Goal: Transaction & Acquisition: Purchase product/service

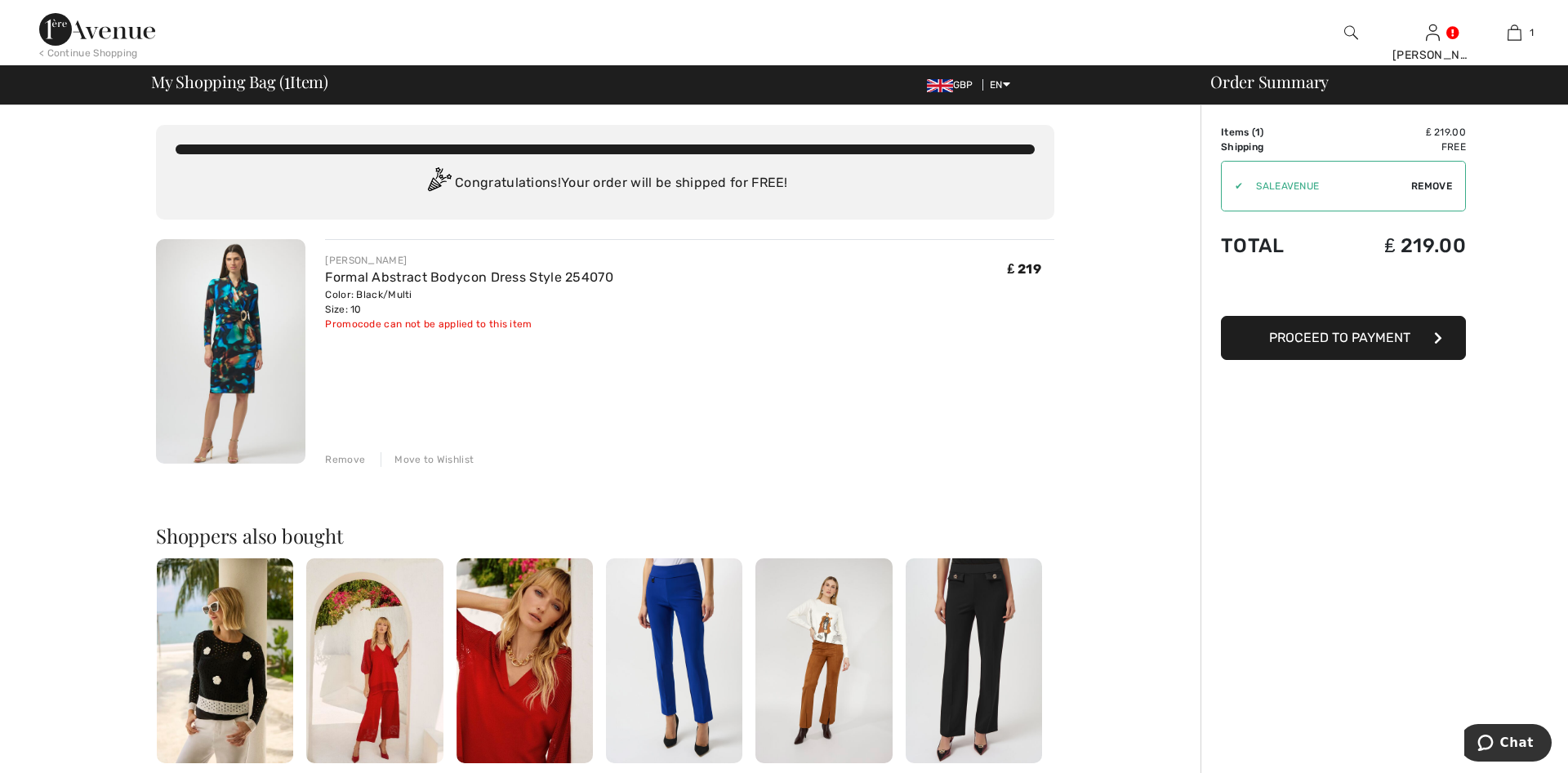
click at [1344, 335] on span "Proceed to Payment" at bounding box center [1339, 337] width 141 height 16
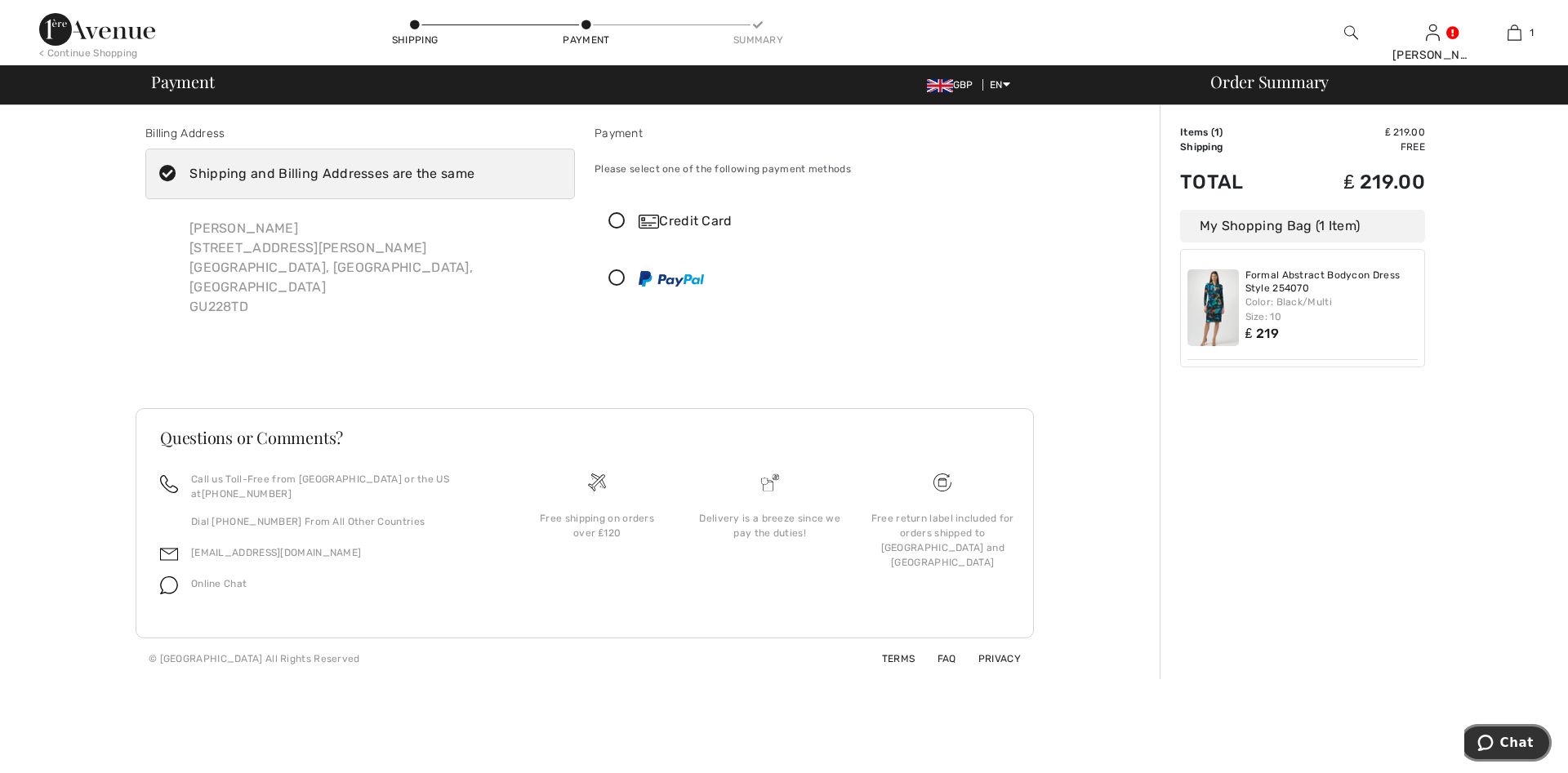
click at [1493, 737] on icon "Chat" at bounding box center [1486, 744] width 17 height 17
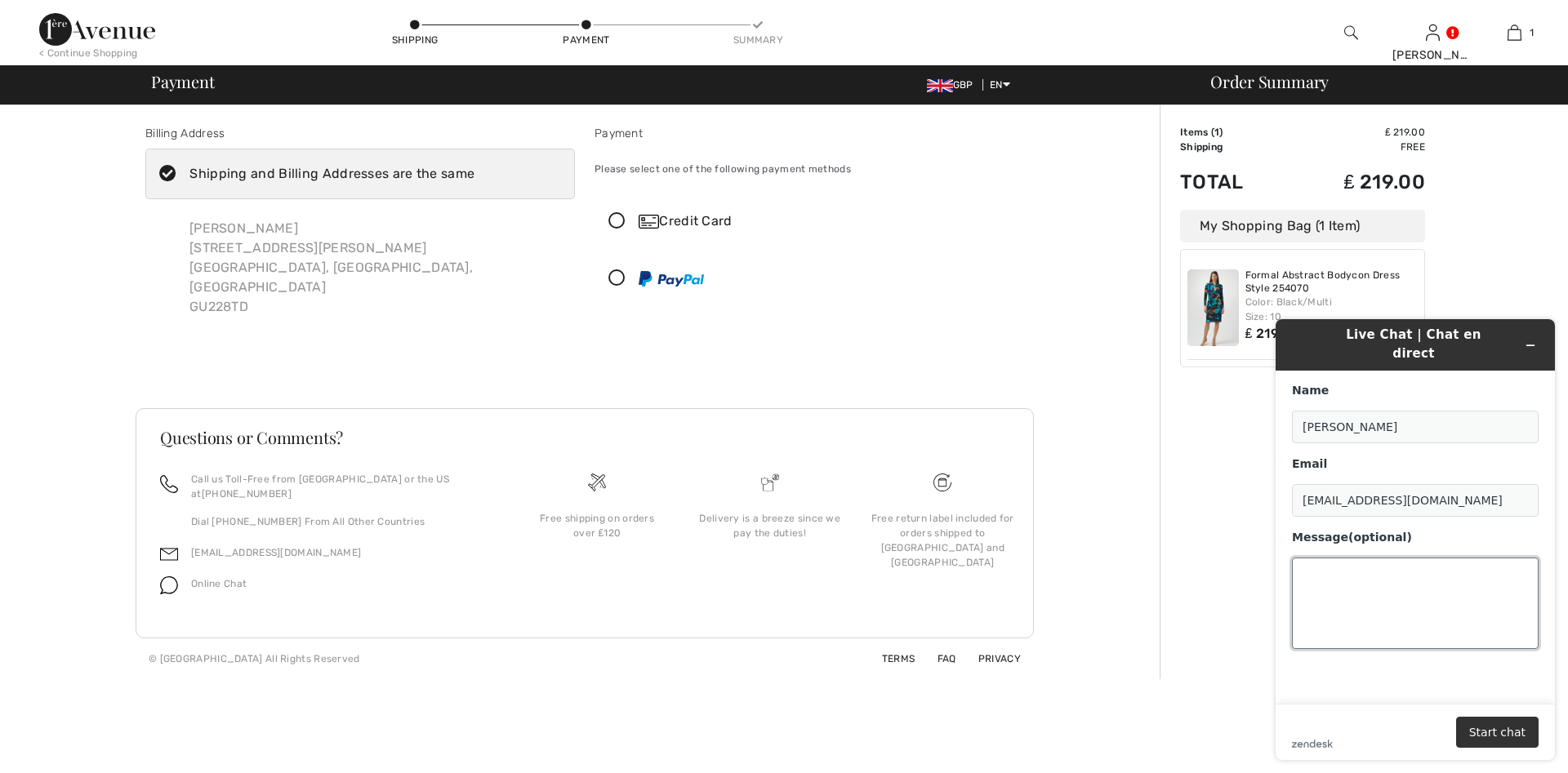
click at [1338, 579] on textarea "Message (optional)" at bounding box center [1415, 603] width 247 height 91
type textarea "HOW LONG IS SHIPMENT TO [GEOGRAPHIC_DATA] AND HOW EASY RETURNS"
click at [1490, 728] on button "Start chat" at bounding box center [1497, 732] width 83 height 31
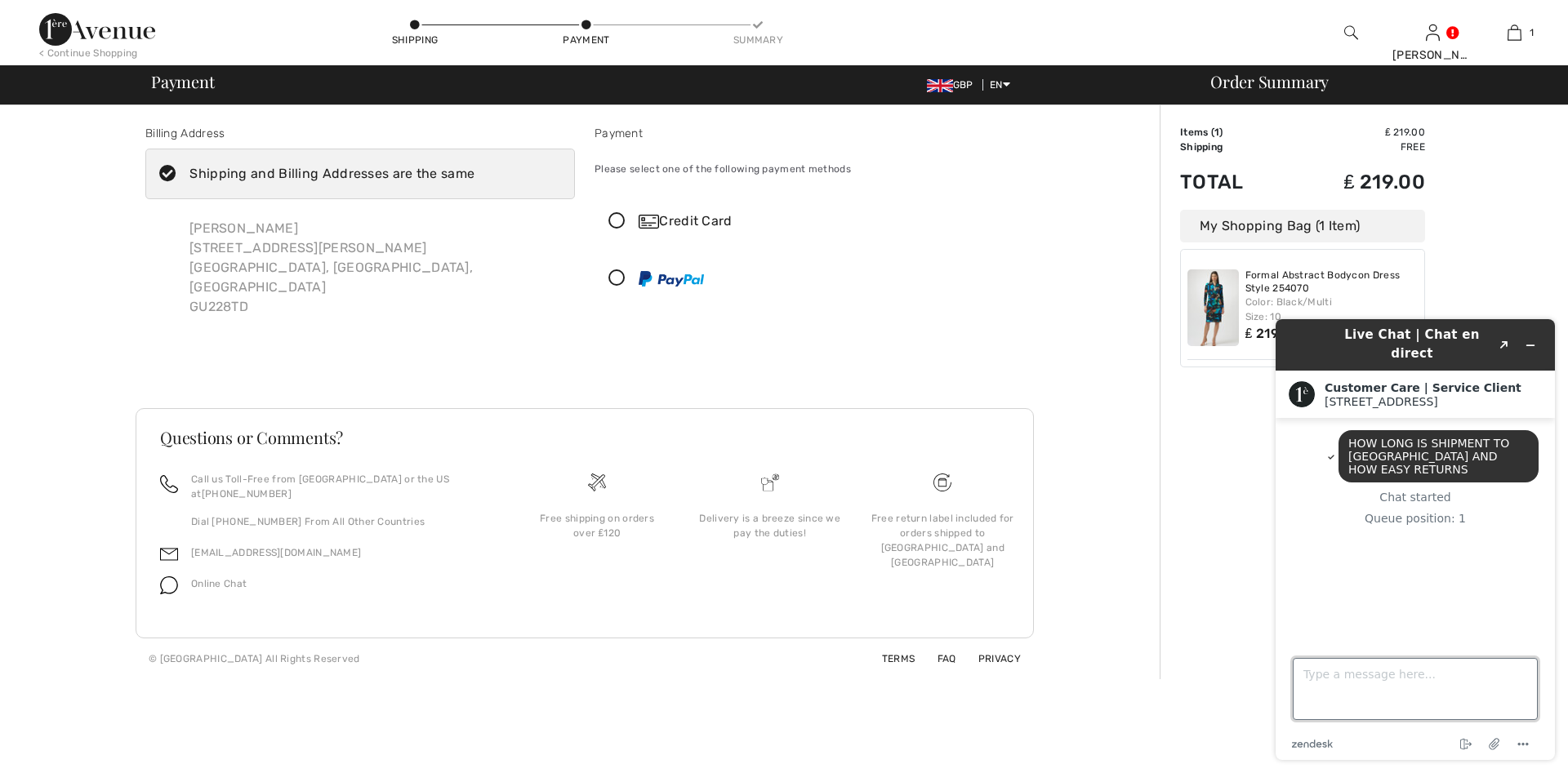
click at [1378, 683] on textarea "Type a message here..." at bounding box center [1415, 688] width 245 height 62
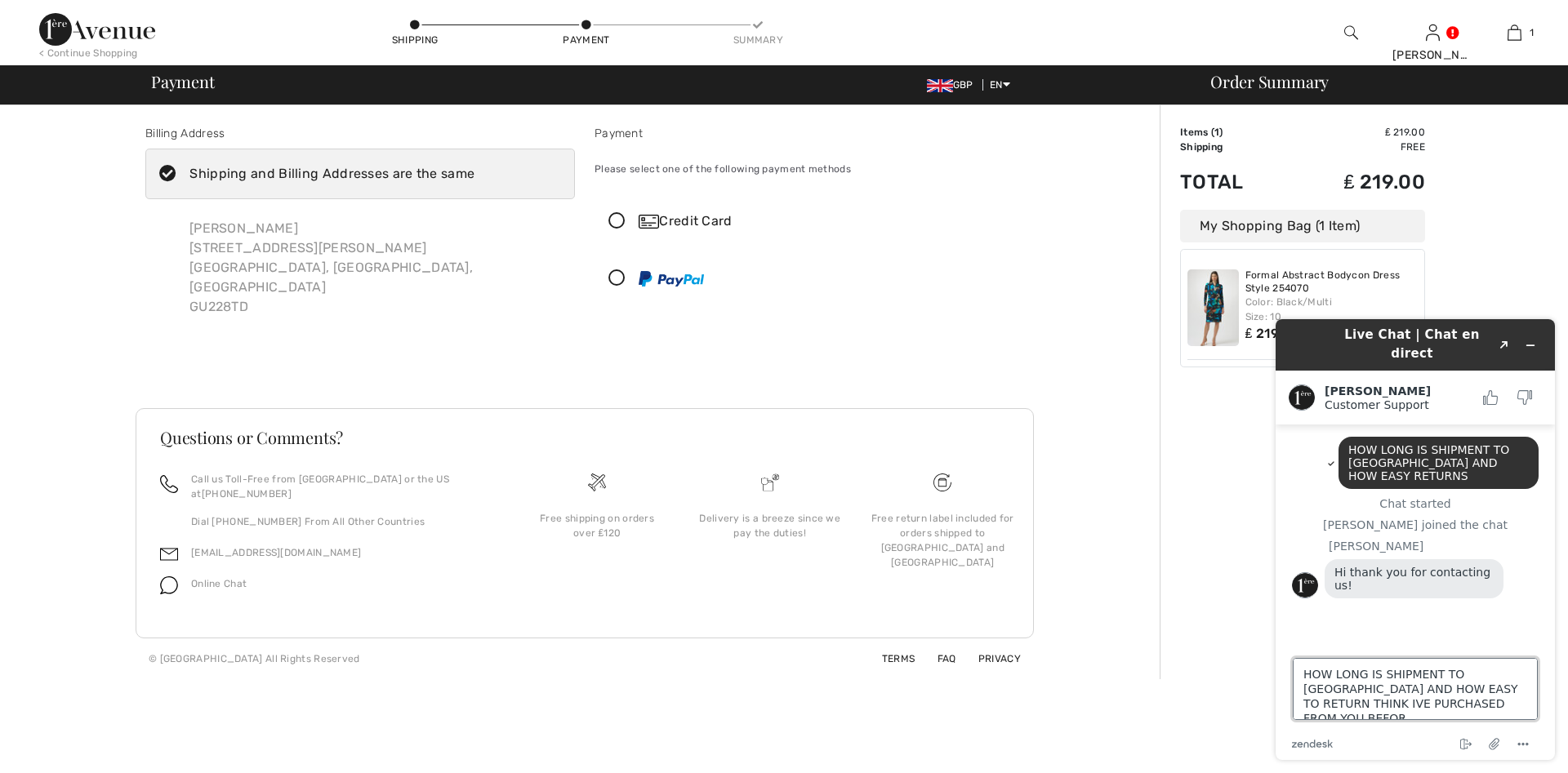
type textarea "HOW LONG IS SHIPMENT TO [GEOGRAPHIC_DATA] AND HOW EASY TO RETURN THINK IVE PURC…"
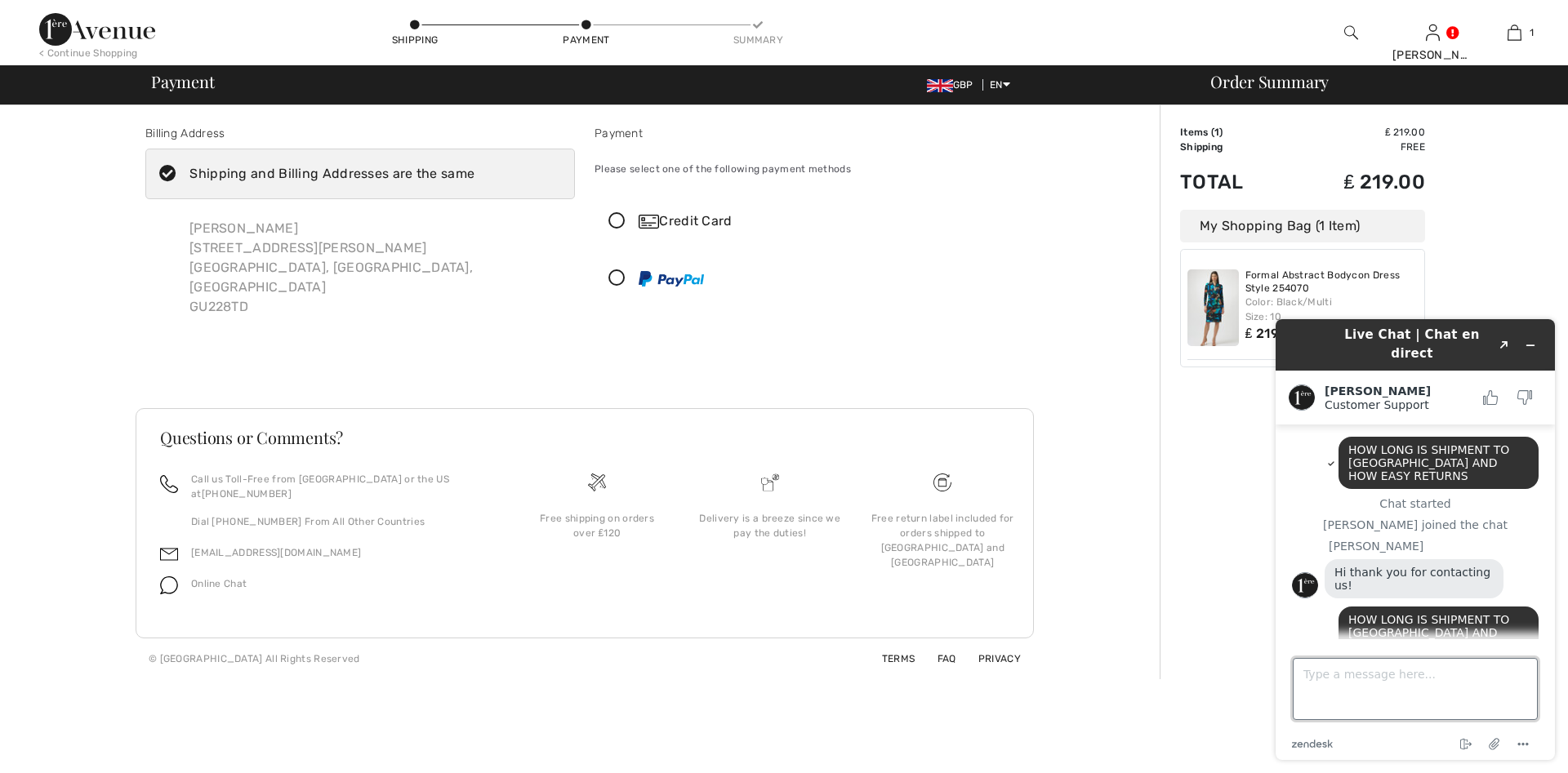
scroll to position [6, 0]
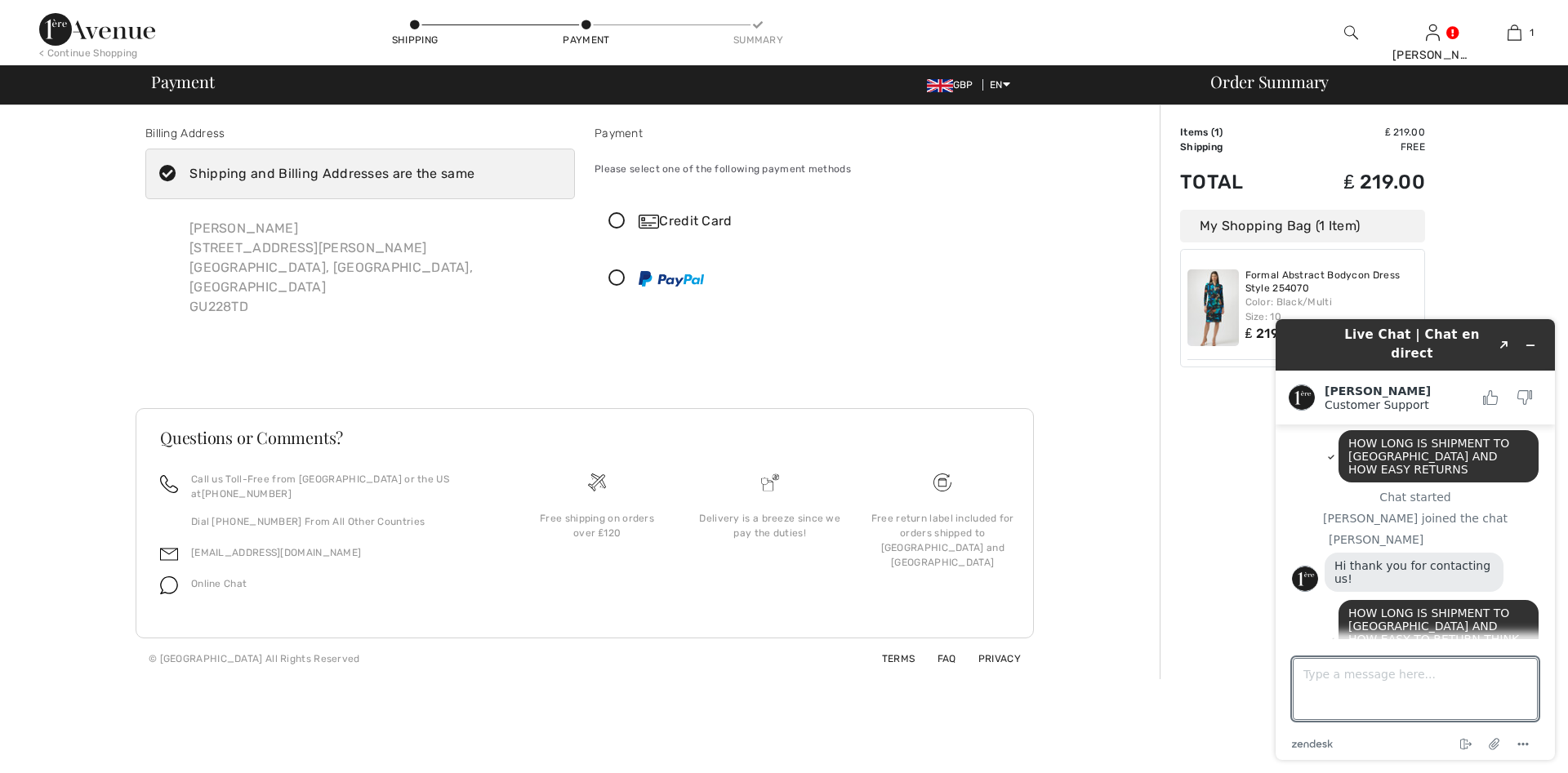
click at [607, 514] on div "Free shipping on orders over ₤120" at bounding box center [597, 526] width 147 height 29
click at [586, 472] on div "Free shipping on orders over ₤120" at bounding box center [597, 545] width 173 height 146
click at [766, 474] on img at bounding box center [770, 483] width 18 height 18
click at [1400, 677] on textarea "Type a message here..." at bounding box center [1415, 688] width 245 height 62
type textarea "HOW LONG IS SHIPMENT TO [GEOGRAPHIC_DATA]"
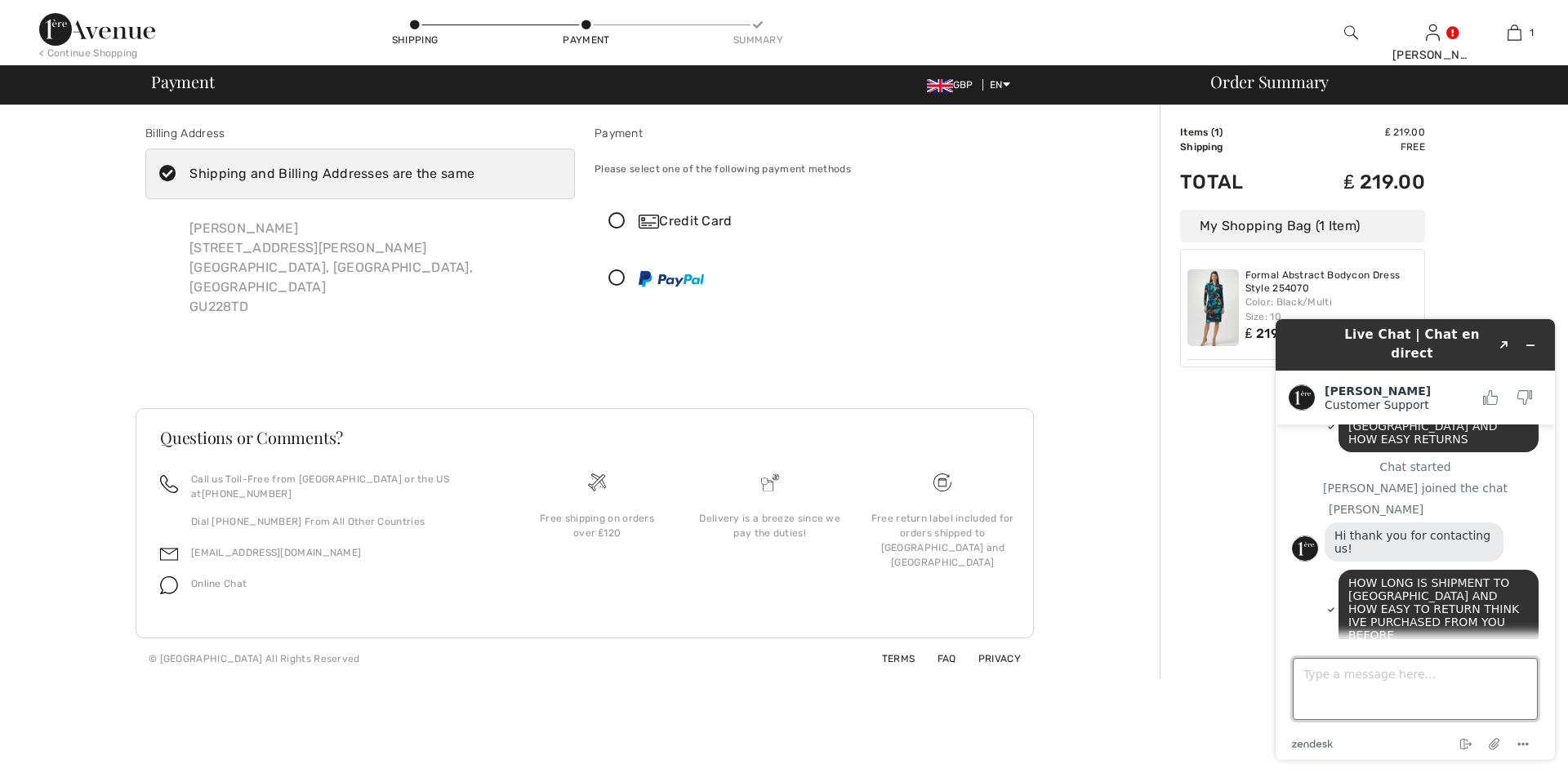
scroll to position [135, 0]
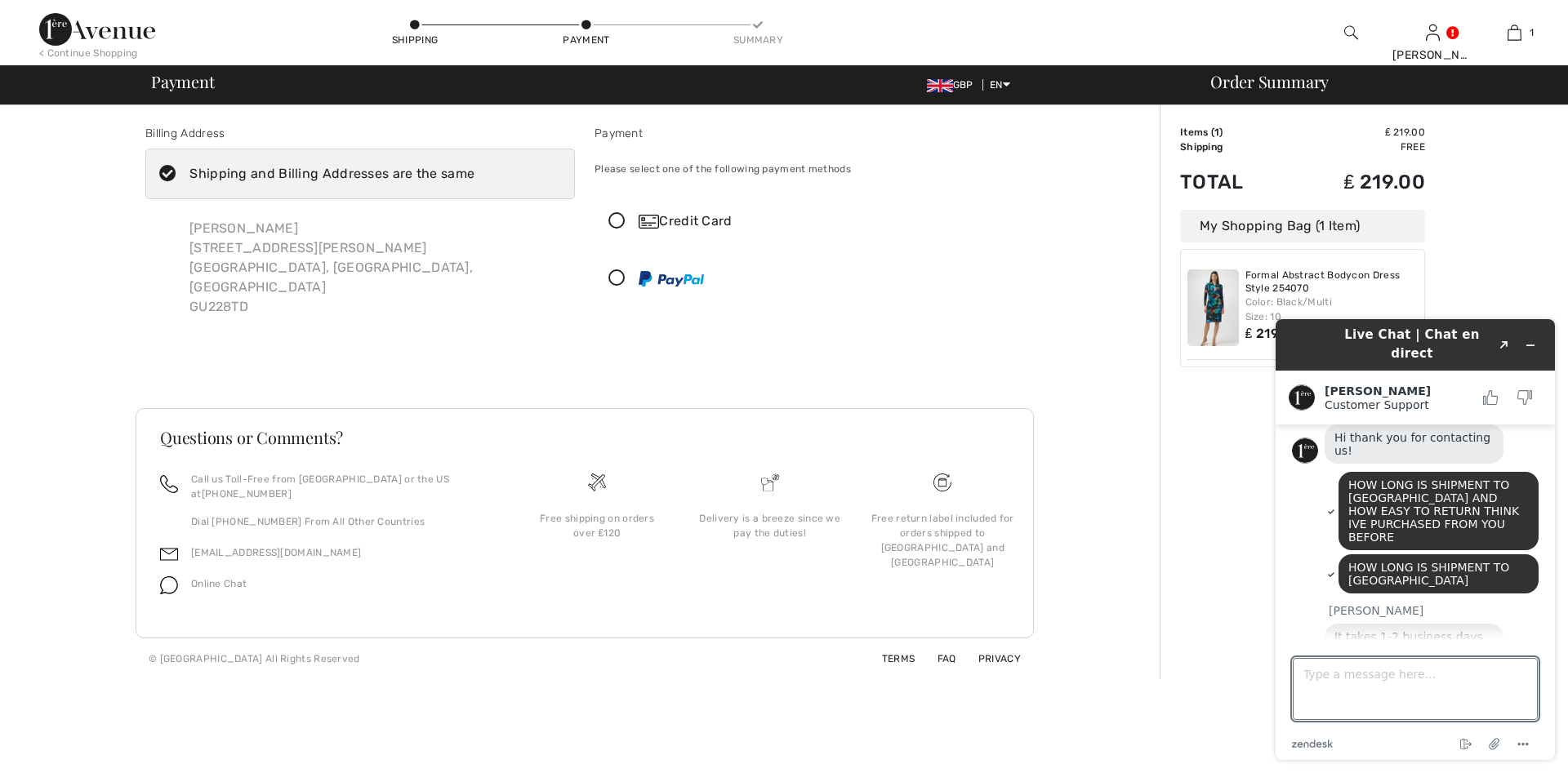
click at [609, 227] on icon at bounding box center [616, 221] width 43 height 18
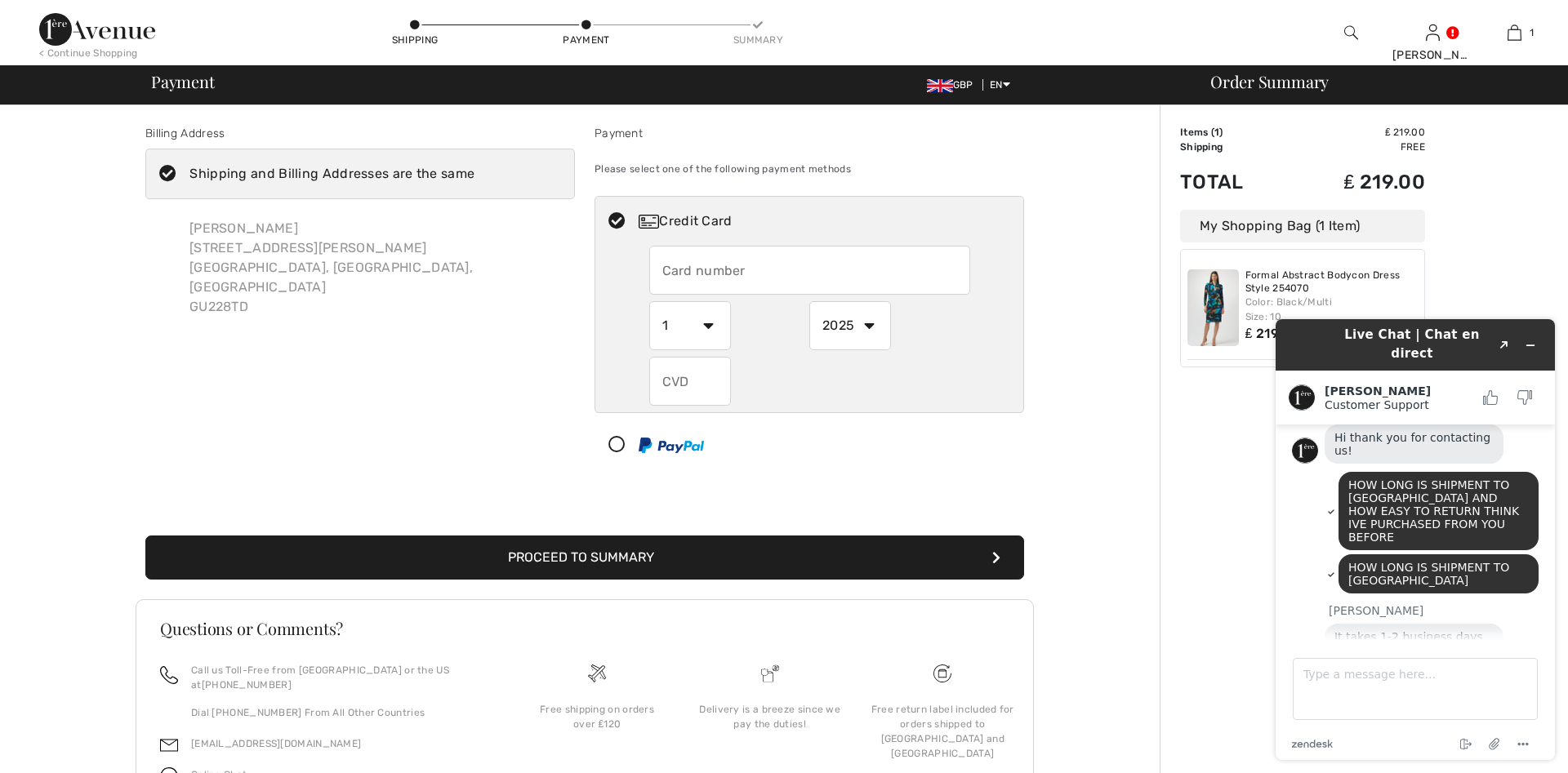
click at [766, 274] on input "text" at bounding box center [810, 270] width 321 height 49
type input "4929156038711008"
click at [649, 301] on select "1 2 3 4 5 6 7 8 9 10 11 12" at bounding box center [690, 325] width 82 height 49
select select "10"
click option "10" at bounding box center [0, 0] width 0 height 0
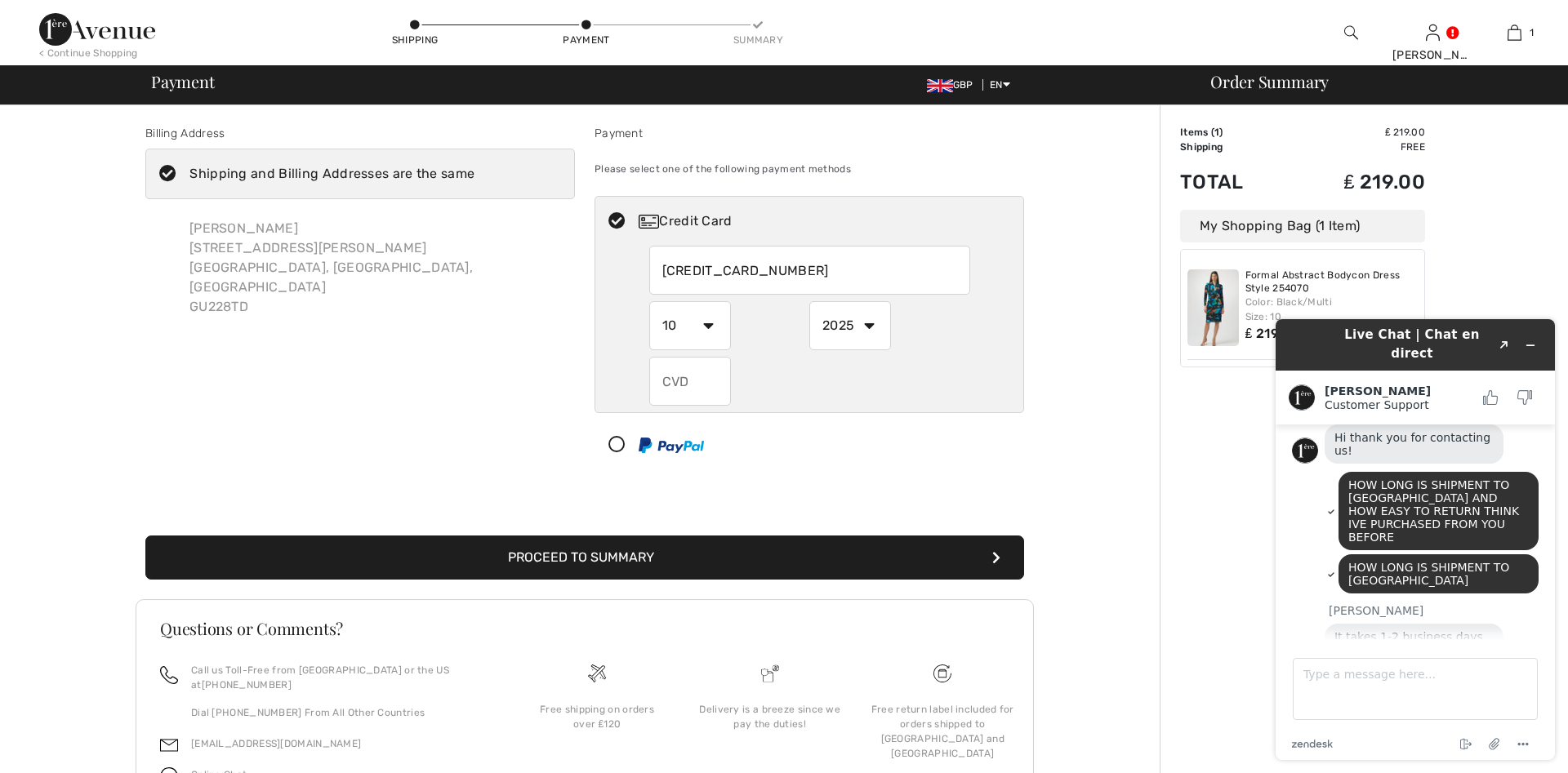
click at [809, 301] on select "2025 2026 2027 2028 2029 2030 2031 2032 2033 2034 2035" at bounding box center [849, 325] width 82 height 49
select select "2029"
click option "2029" at bounding box center [0, 0] width 0 height 0
click at [700, 384] on input "text" at bounding box center [690, 381] width 82 height 49
type input "153"
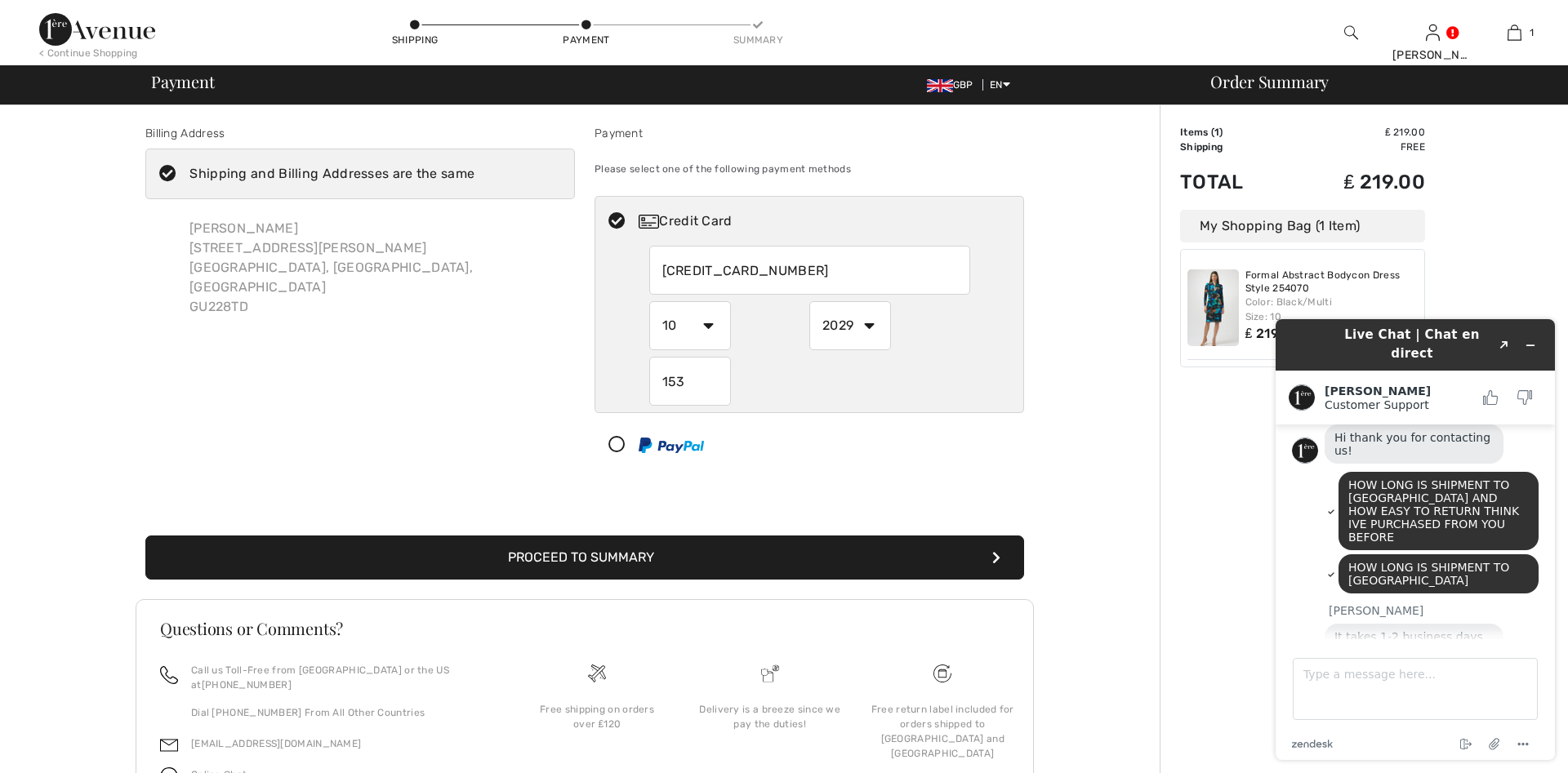
click at [612, 556] on button "Proceed to Summary" at bounding box center [585, 557] width 879 height 44
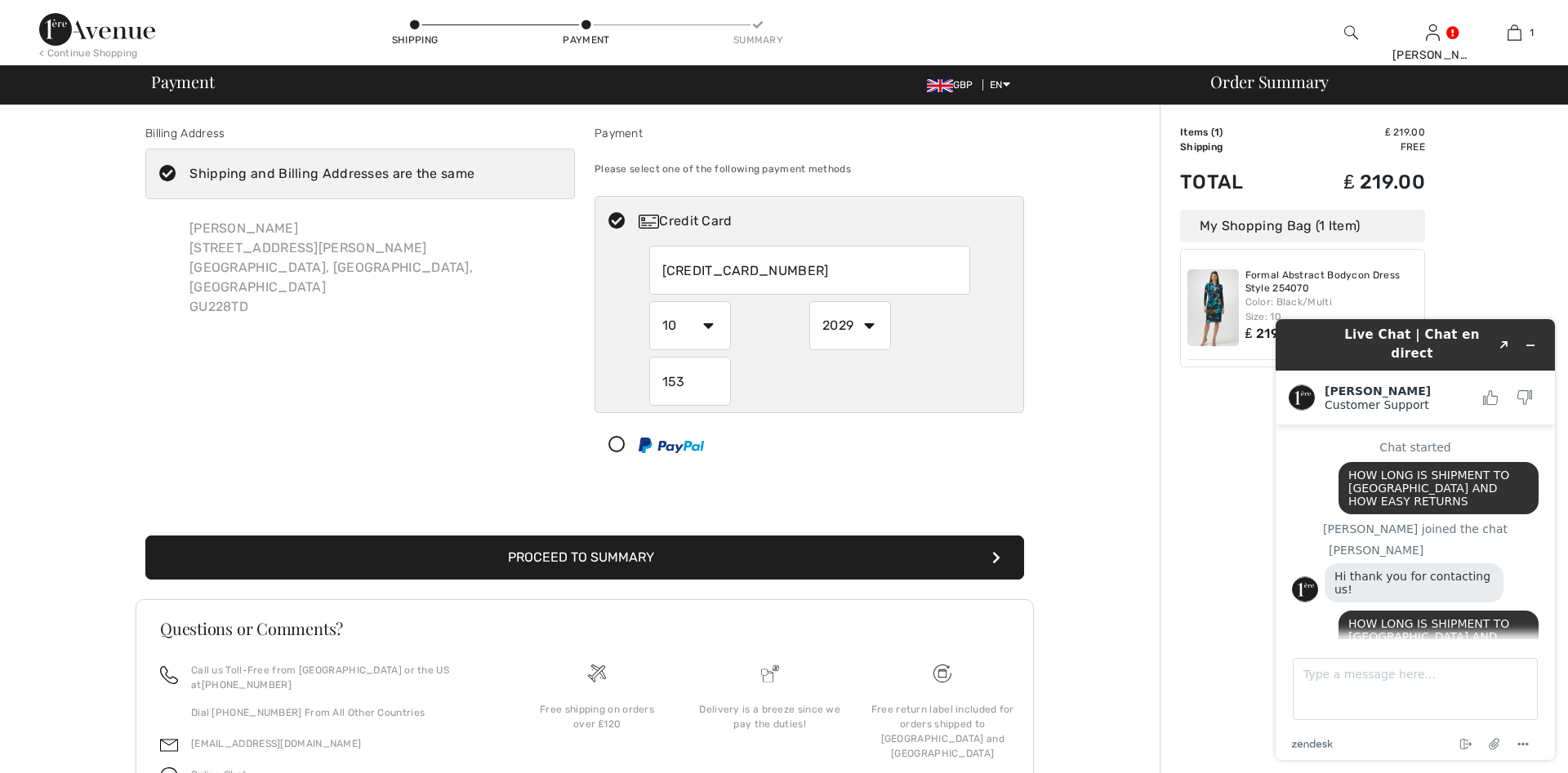
scroll to position [139, 0]
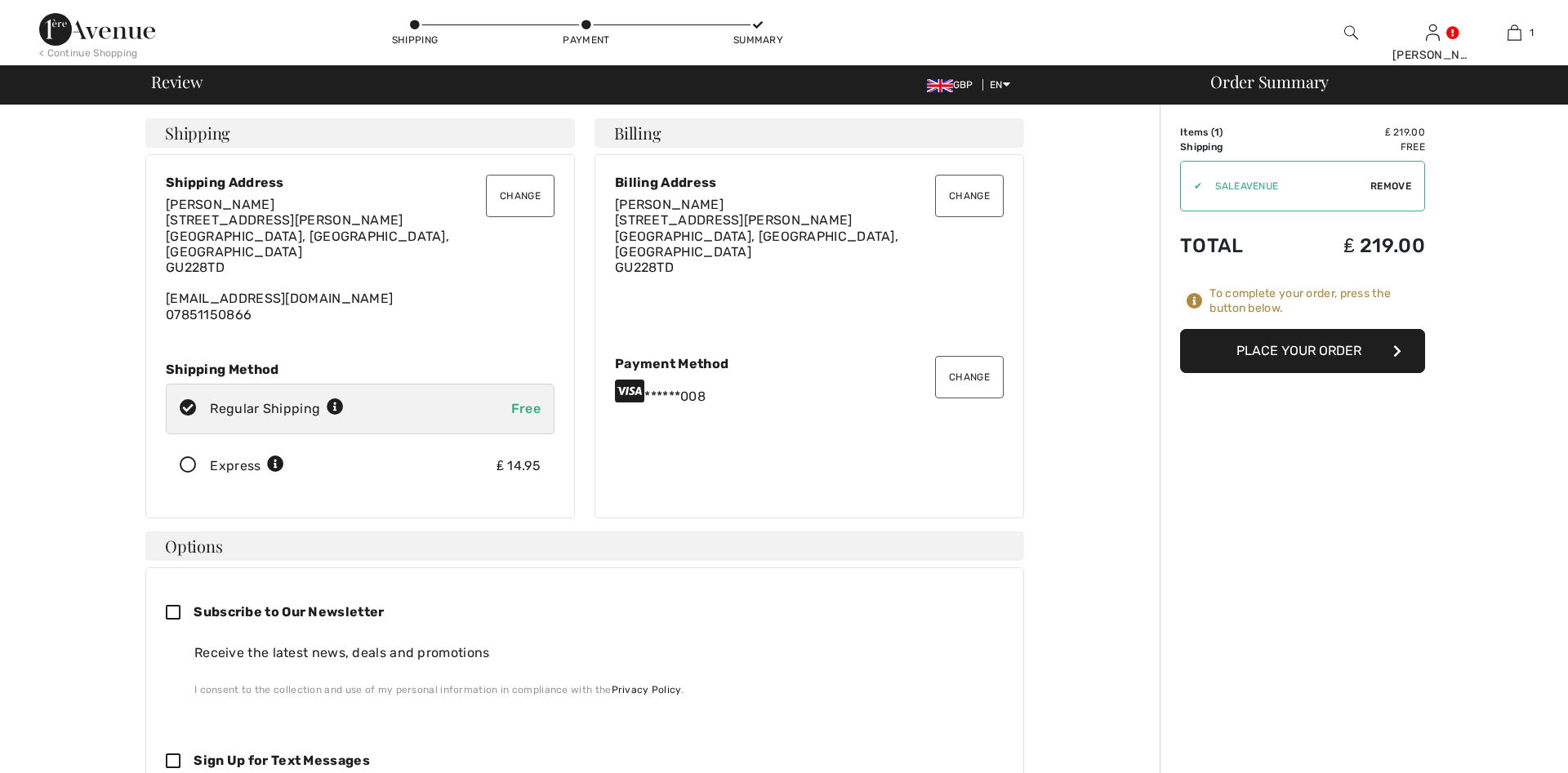
scroll to position [139, 0]
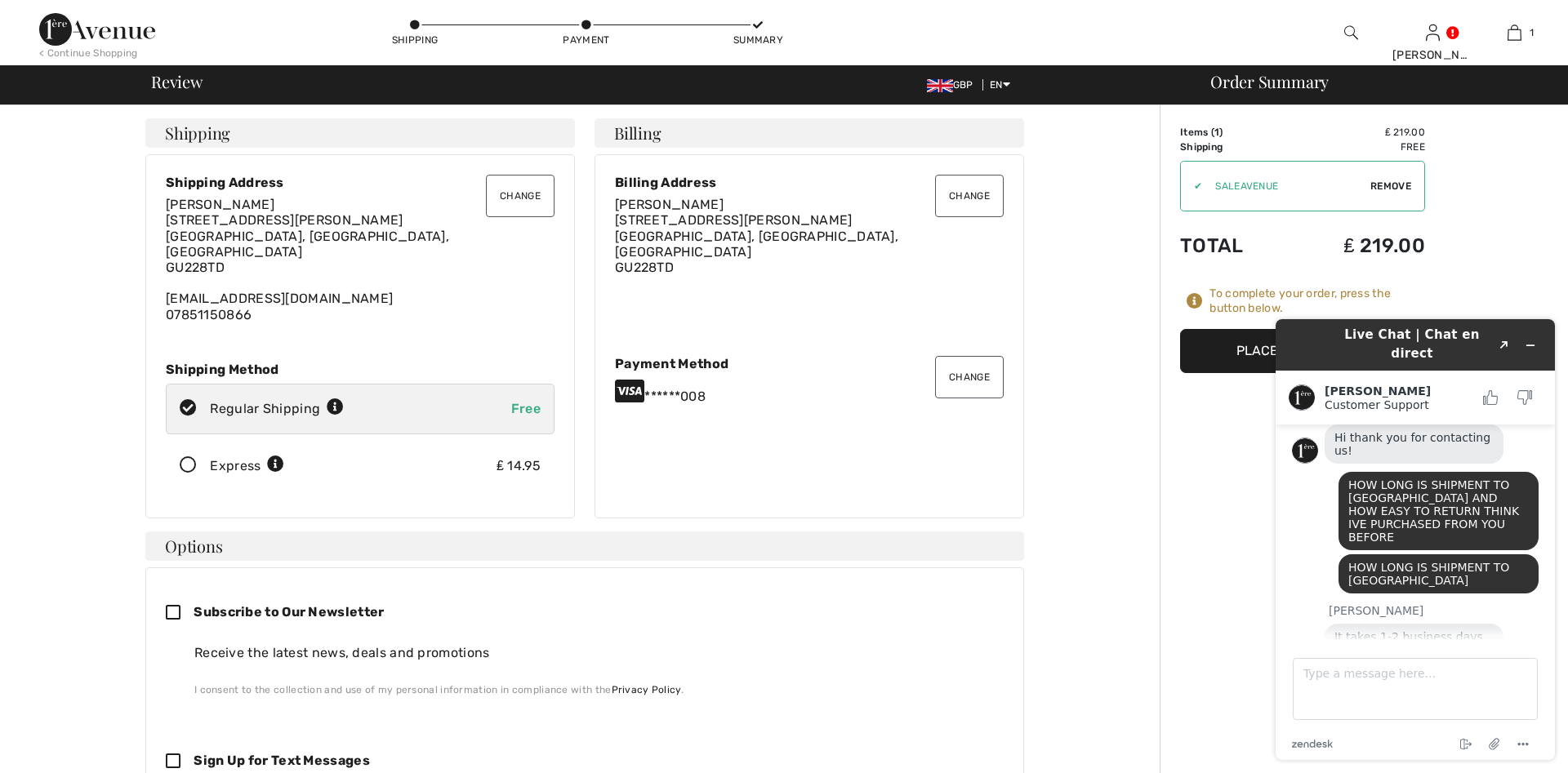
click at [1228, 351] on button "Place Your Order" at bounding box center [1303, 351] width 245 height 44
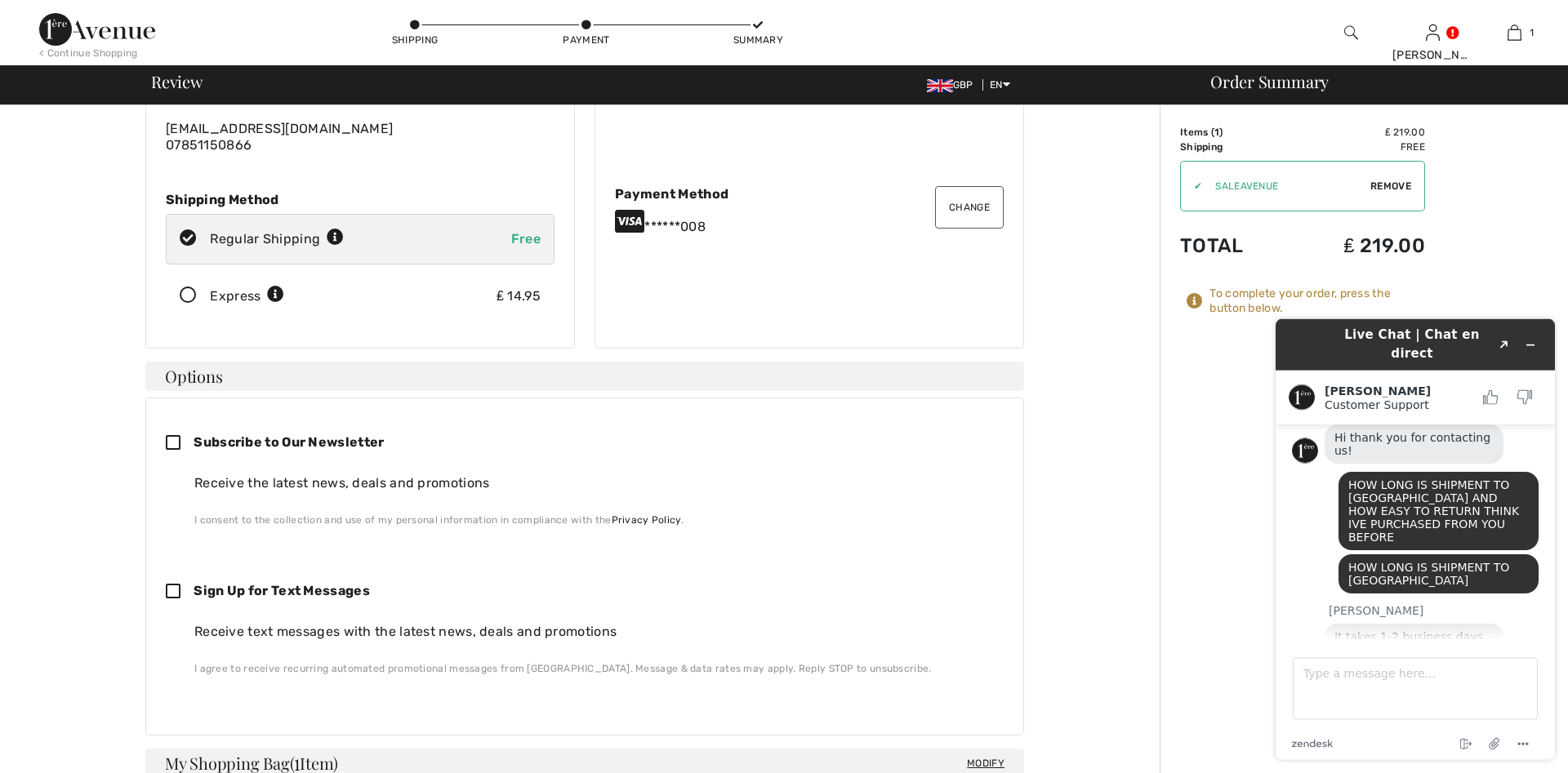
scroll to position [175, 0]
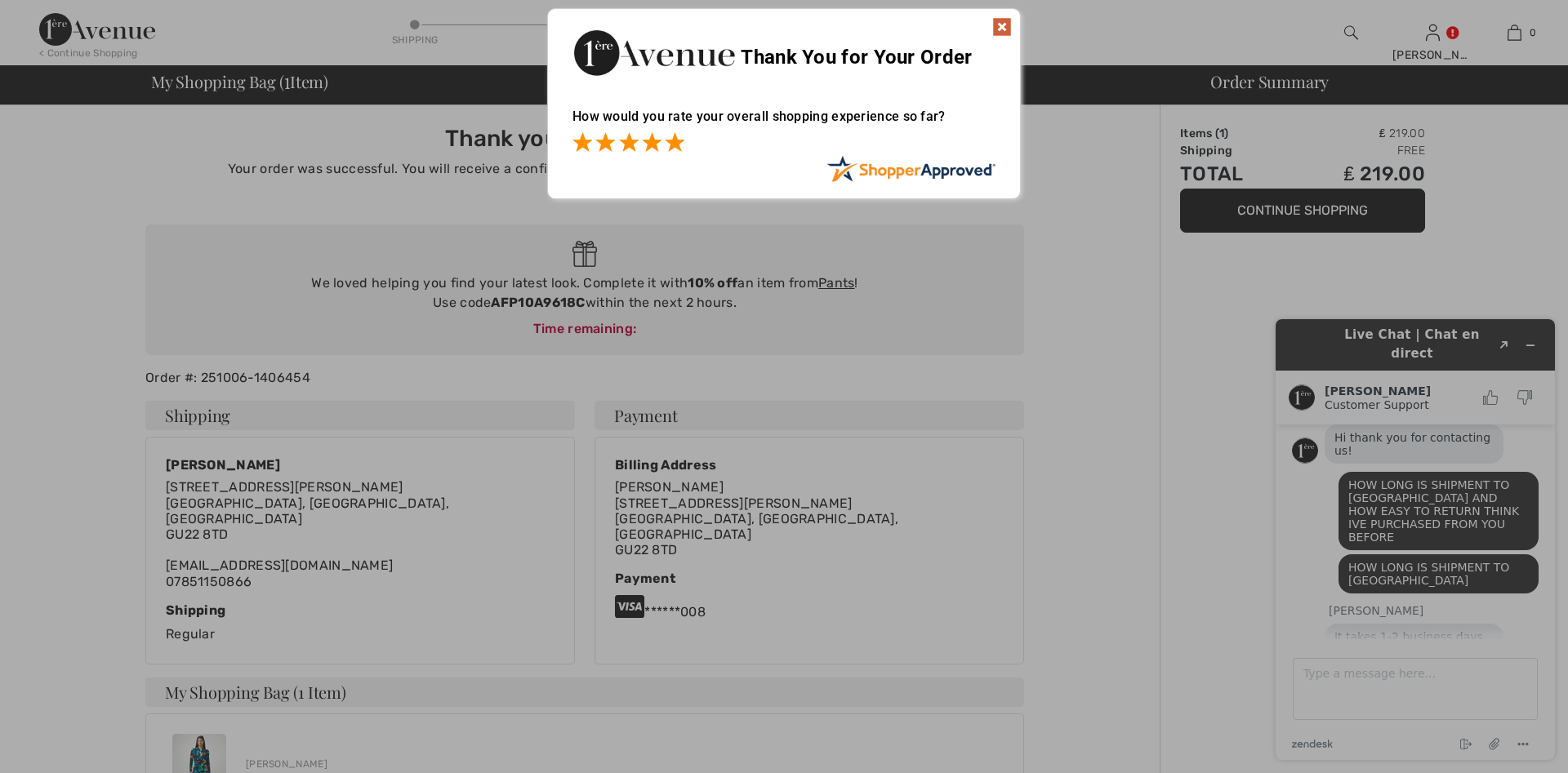
click at [675, 150] on span at bounding box center [674, 142] width 19 height 19
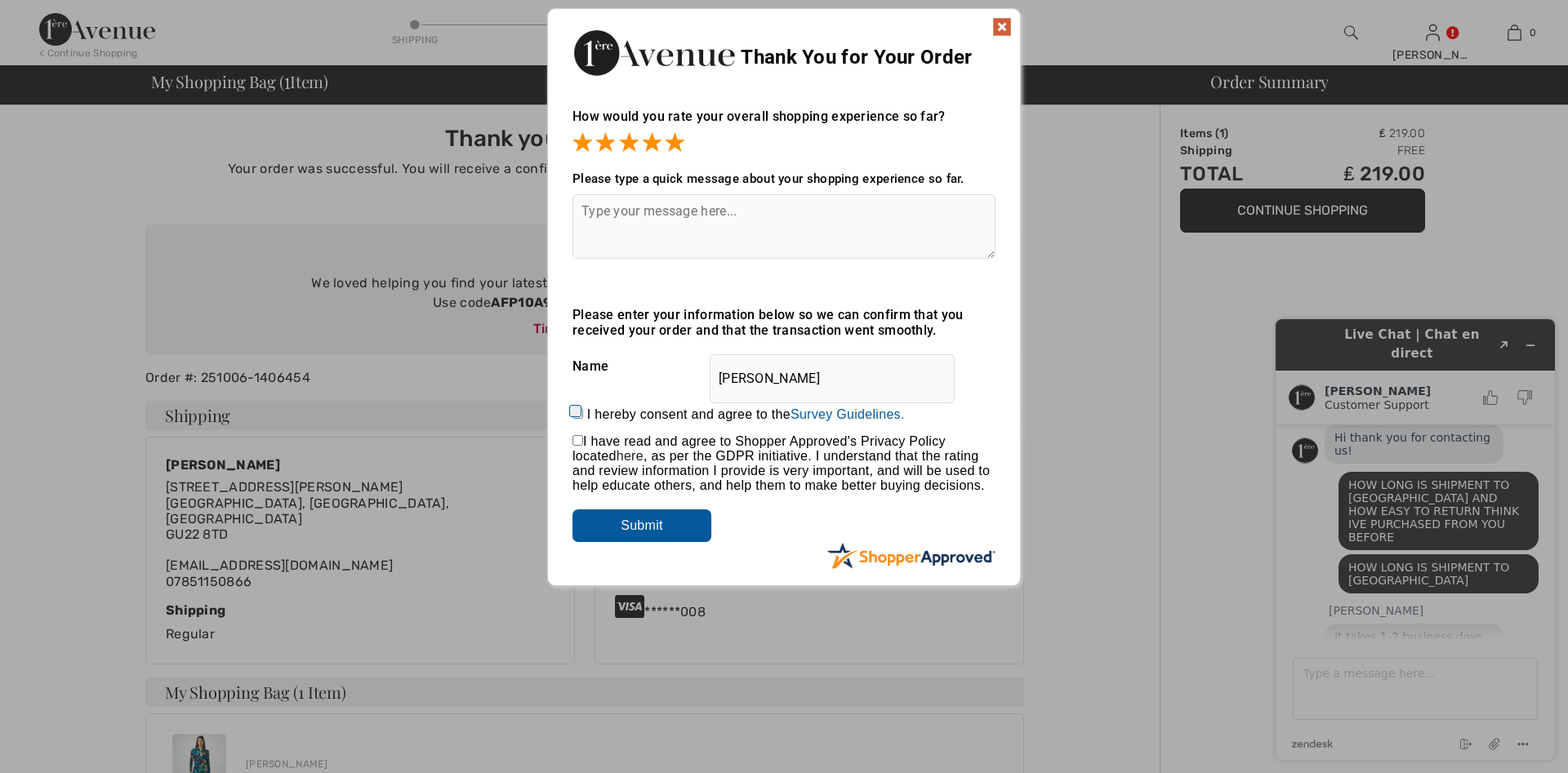
click at [795, 223] on textarea at bounding box center [783, 227] width 423 height 64
type textarea "f"
type textarea "L"
type textarea "f"
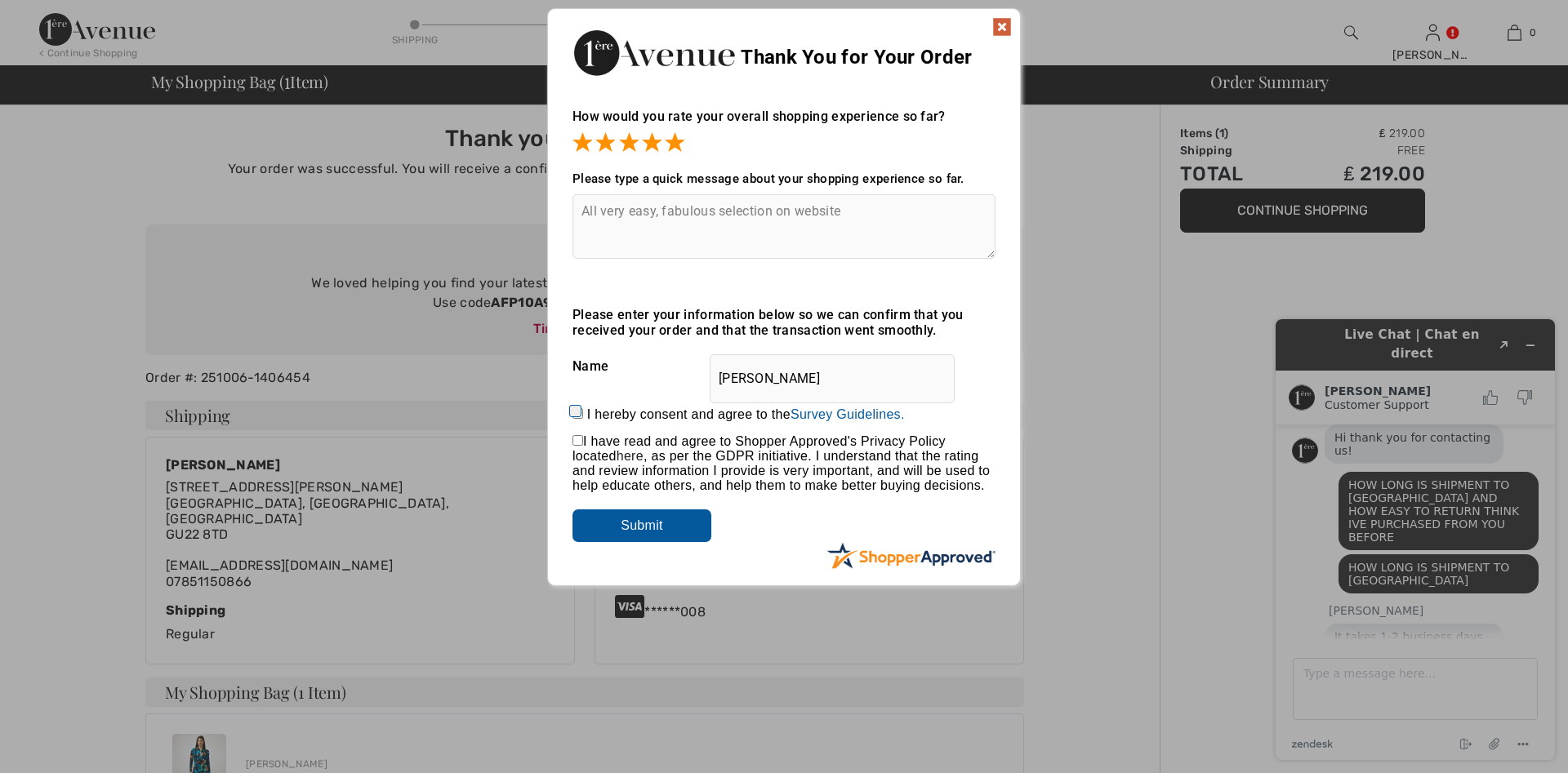
type textarea "All very easy, fabulous selection on website"
click at [579, 415] on input "I hereby consent and agree to the By submitting a review, you grant permission …" at bounding box center [578, 414] width 11 height 11
checkbox input "true"
click at [579, 446] on input "checkbox" at bounding box center [578, 440] width 11 height 11
checkbox input "true"
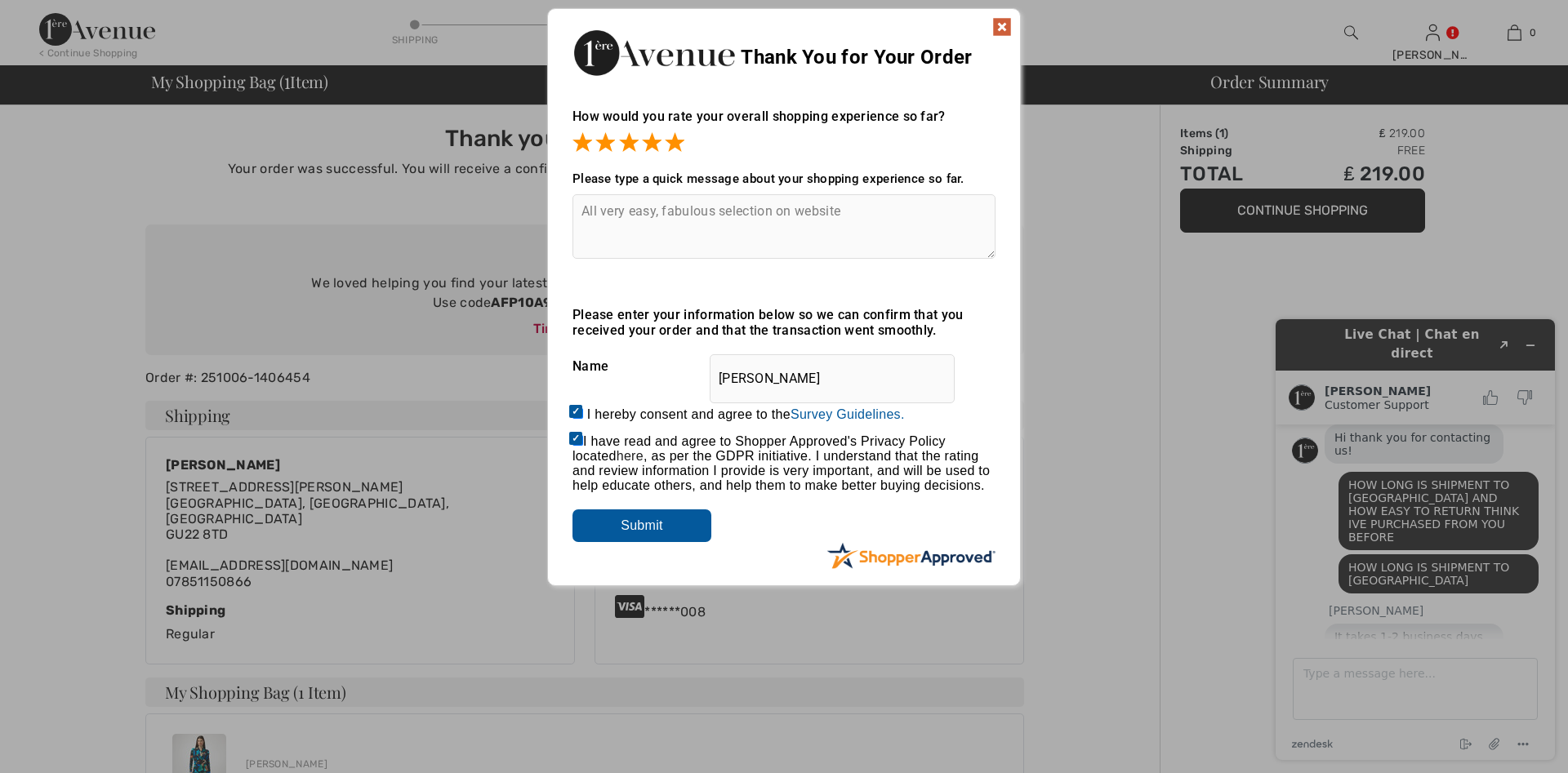
click at [641, 528] on input "Submit" at bounding box center [641, 525] width 139 height 32
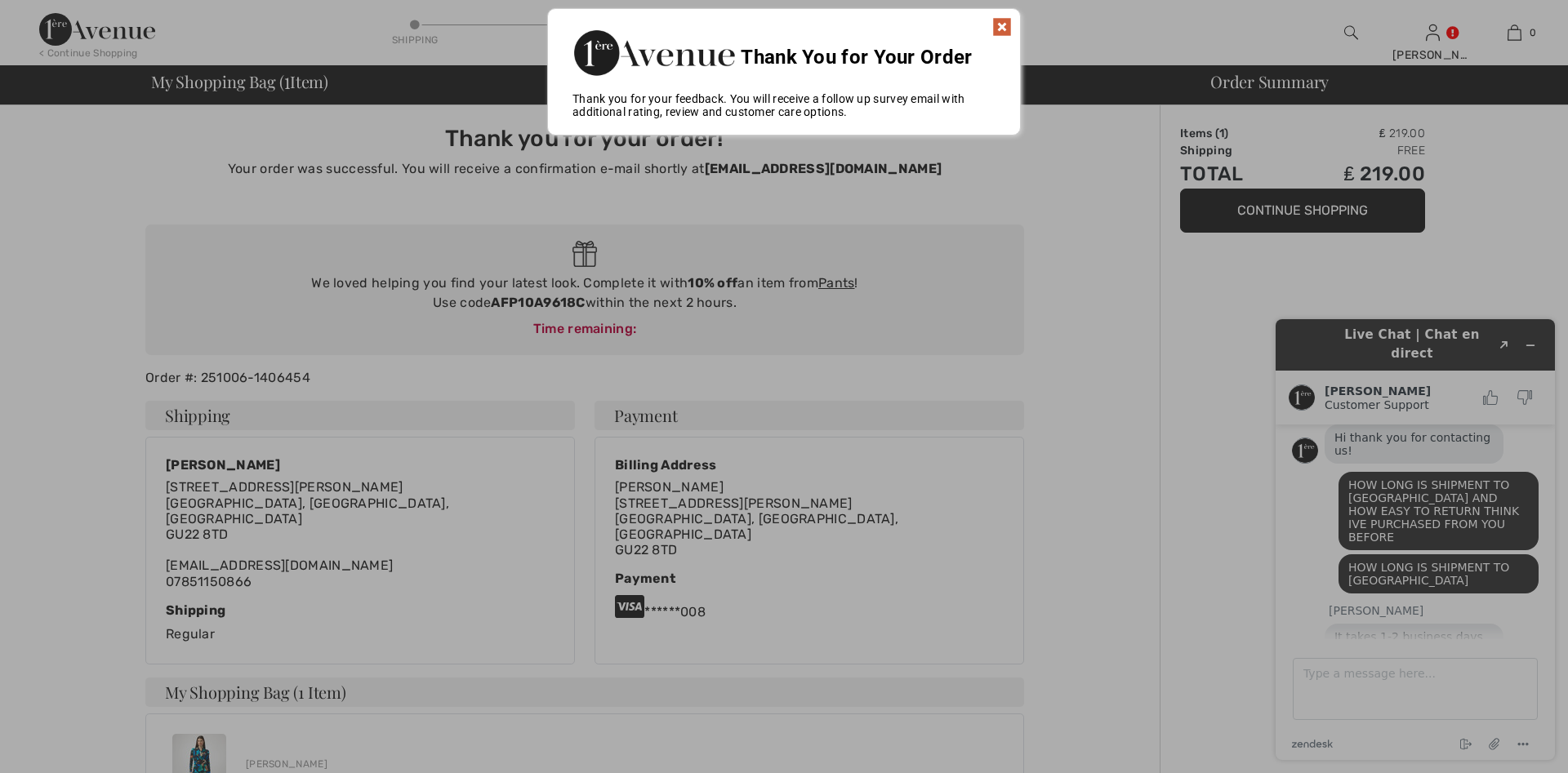
click at [1002, 18] on img at bounding box center [1001, 27] width 19 height 19
